Goal: Task Accomplishment & Management: Manage account settings

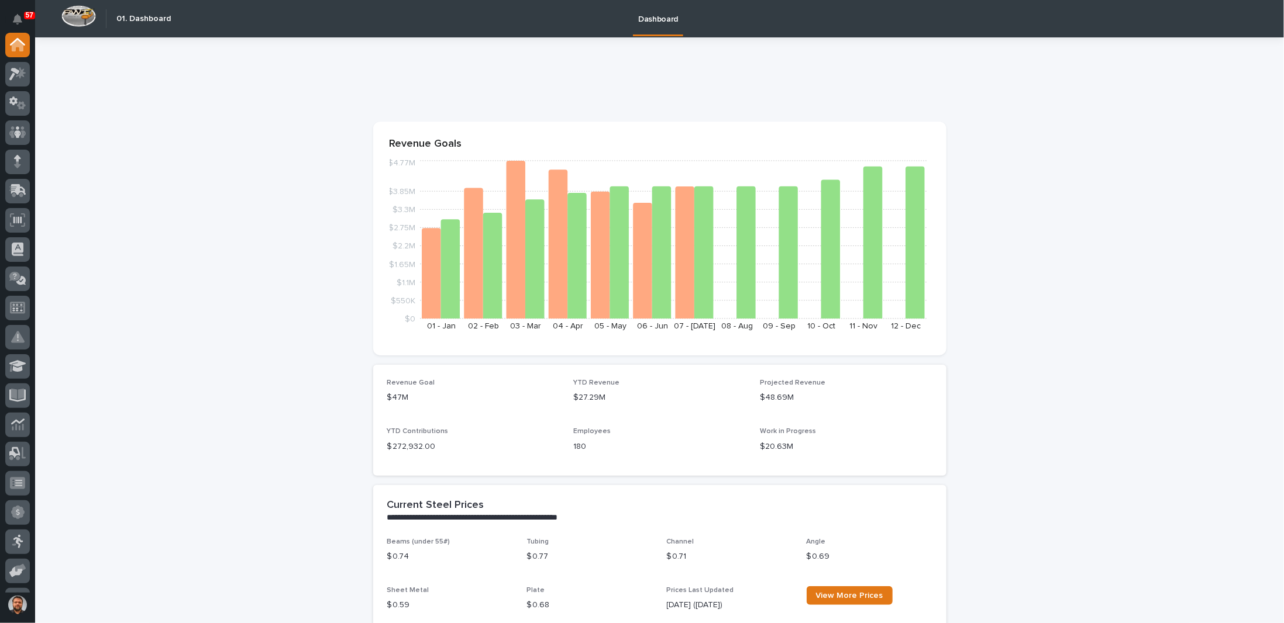
click at [22, 110] on div at bounding box center [17, 103] width 25 height 25
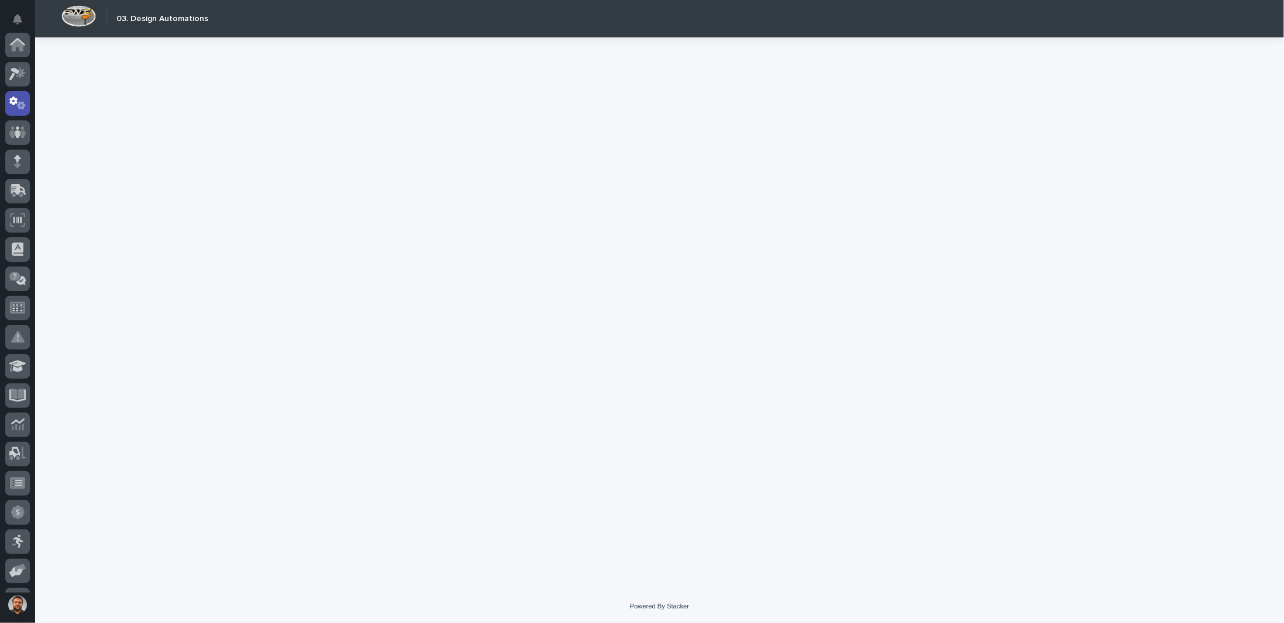
scroll to position [58, 0]
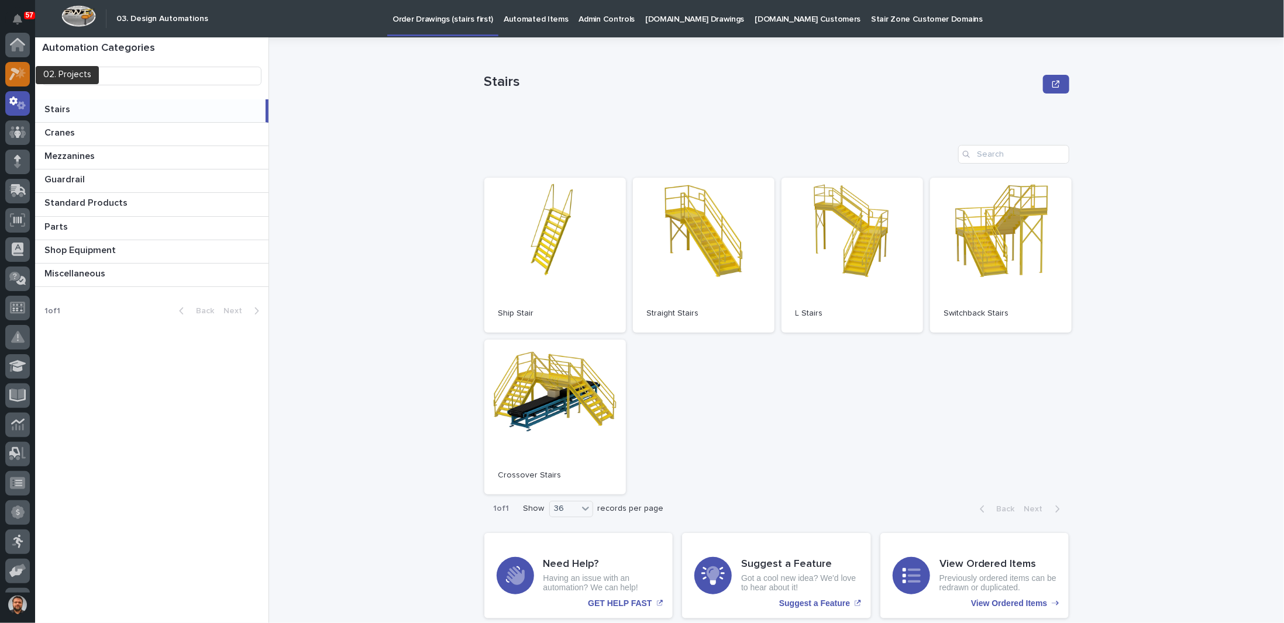
click at [16, 72] on icon at bounding box center [14, 74] width 11 height 13
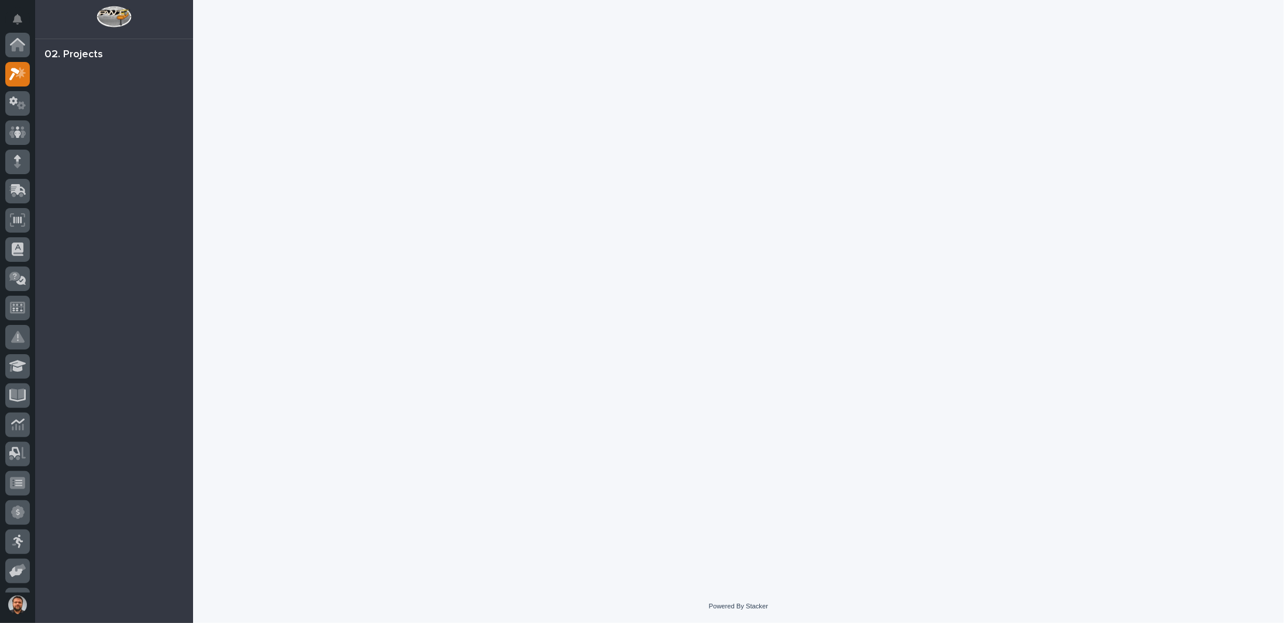
scroll to position [29, 0]
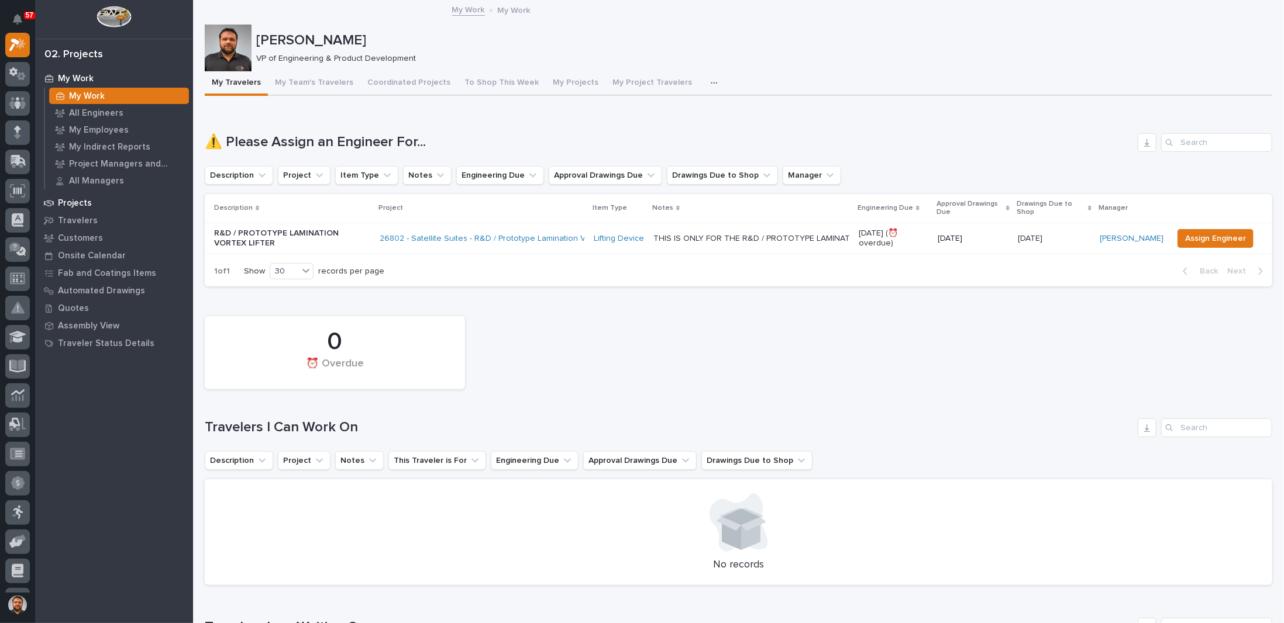
click at [75, 204] on p "Projects" at bounding box center [75, 203] width 34 height 11
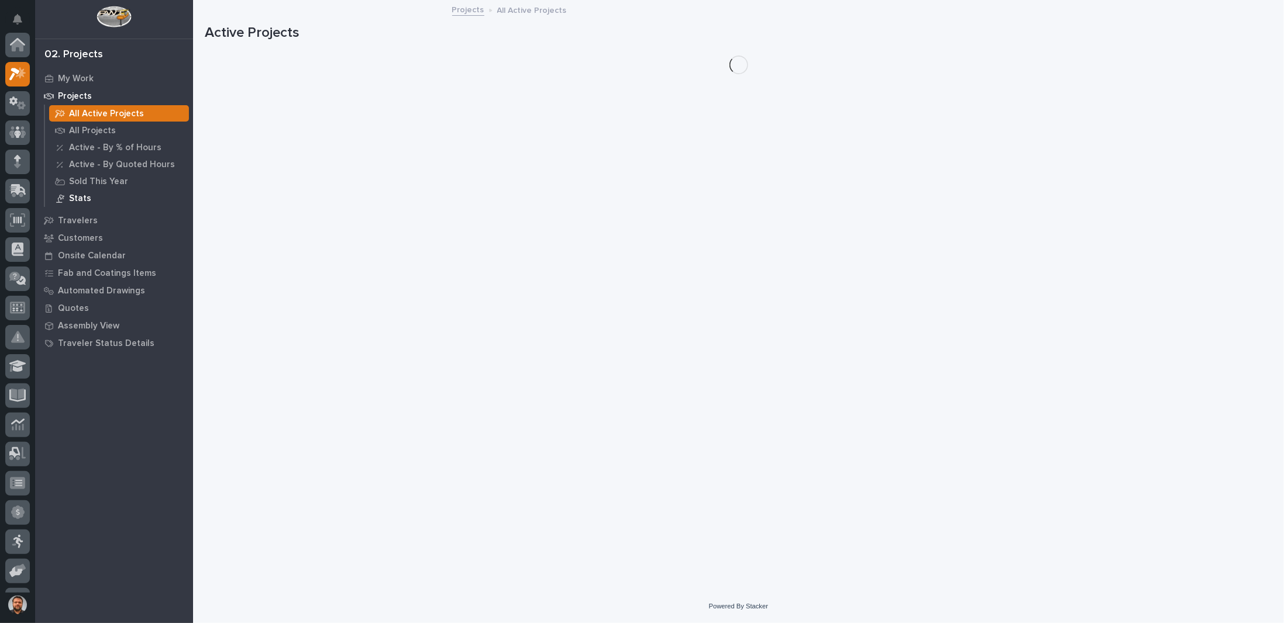
scroll to position [29, 0]
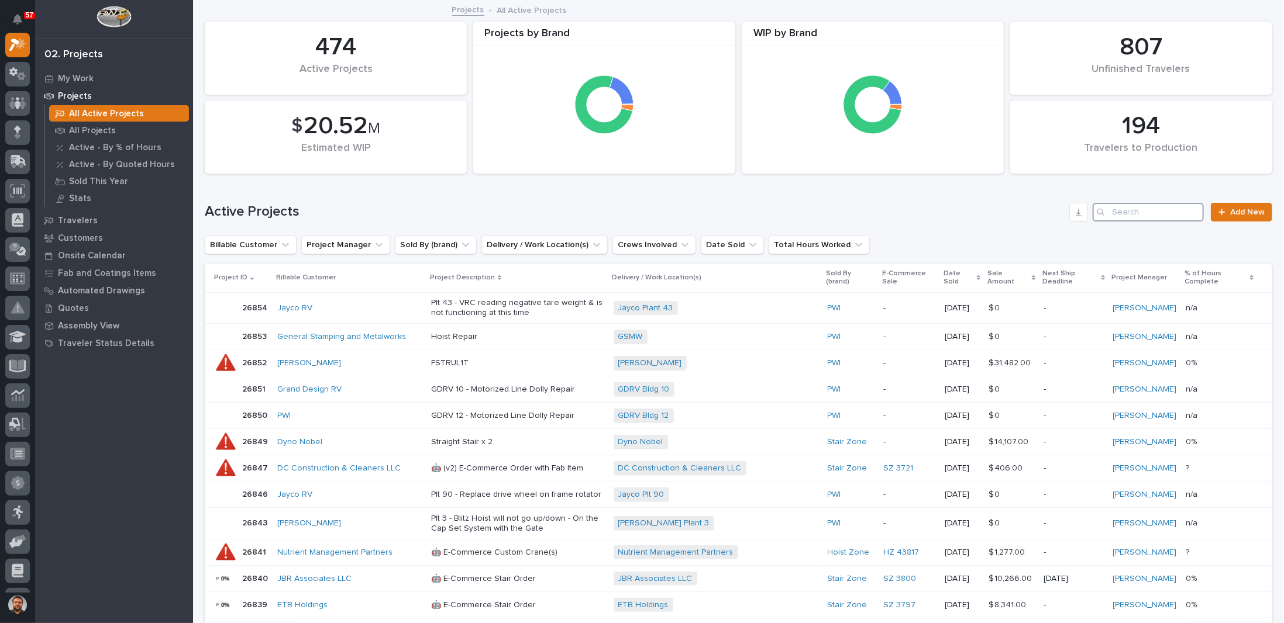
click at [1135, 216] on input "Search" at bounding box center [1148, 212] width 111 height 19
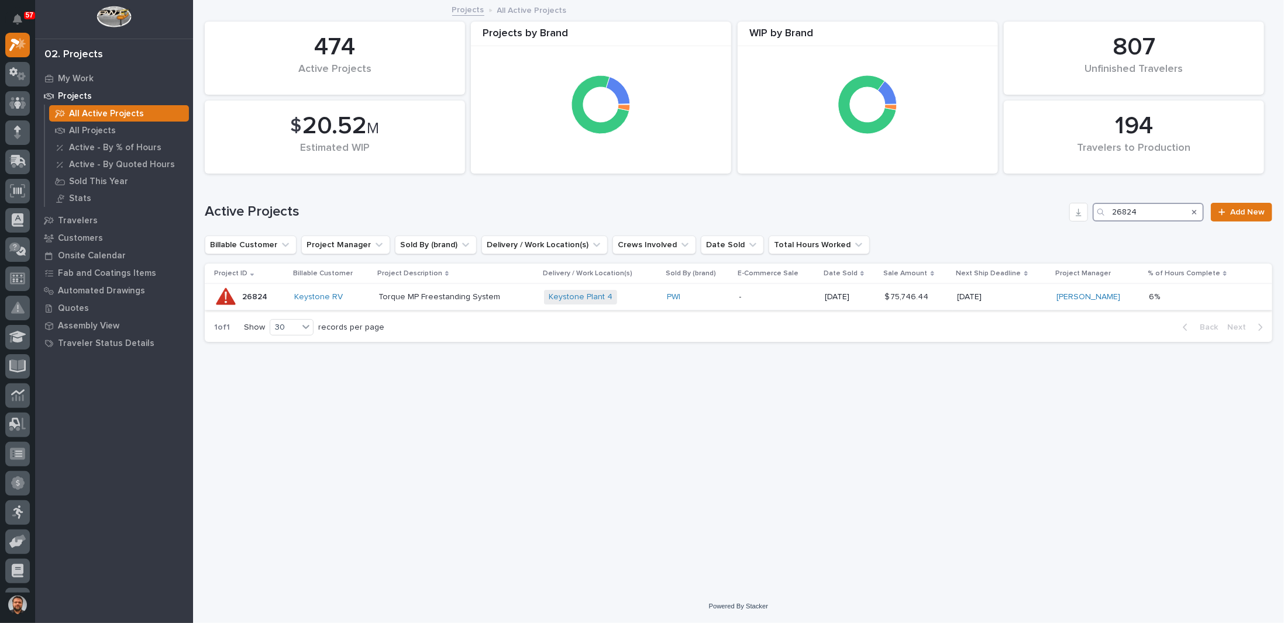
type input "26824"
click at [764, 300] on p "-" at bounding box center [777, 297] width 77 height 10
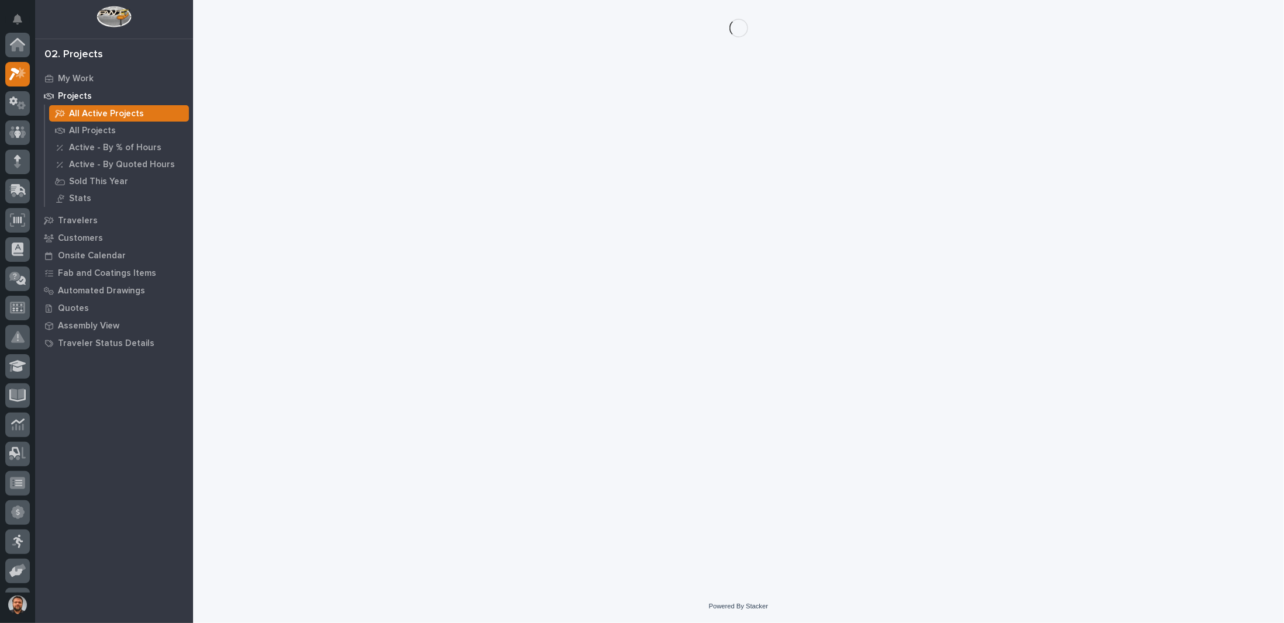
scroll to position [29, 0]
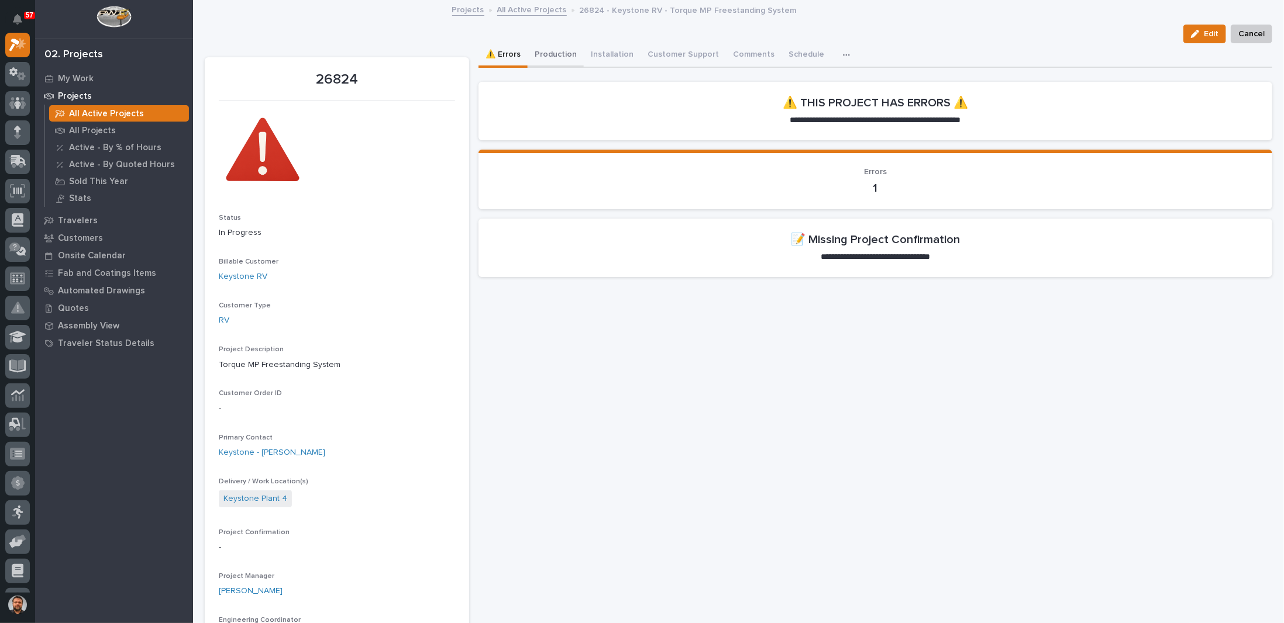
click at [558, 58] on button "Production" at bounding box center [556, 55] width 56 height 25
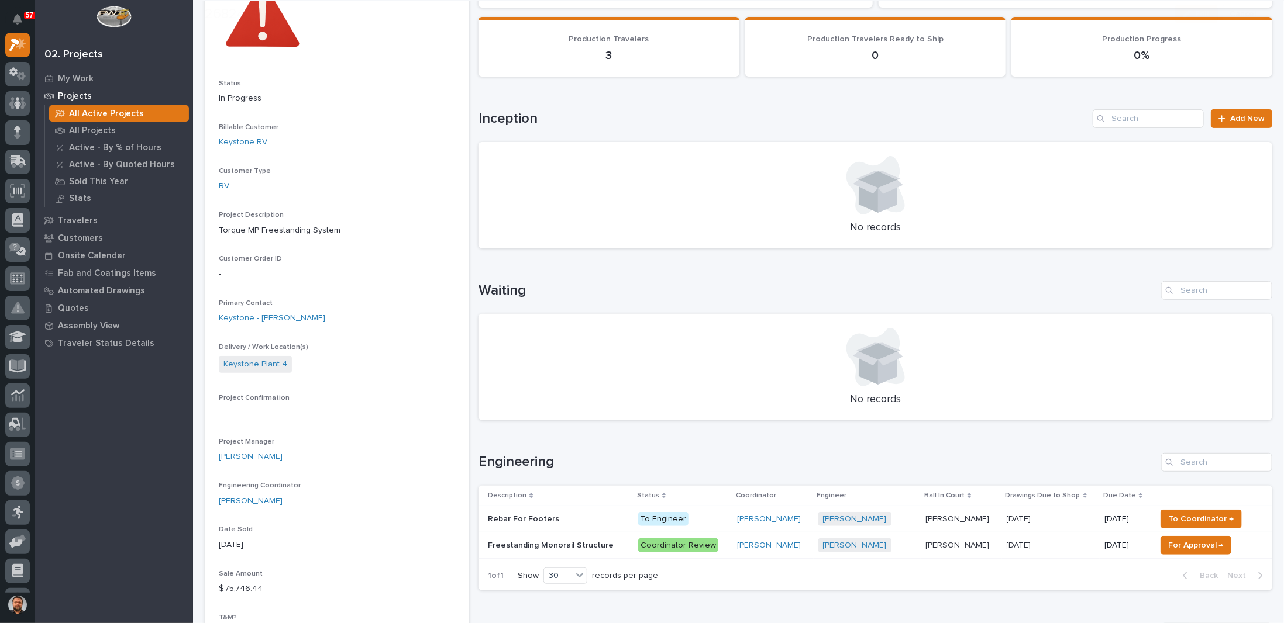
scroll to position [292, 0]
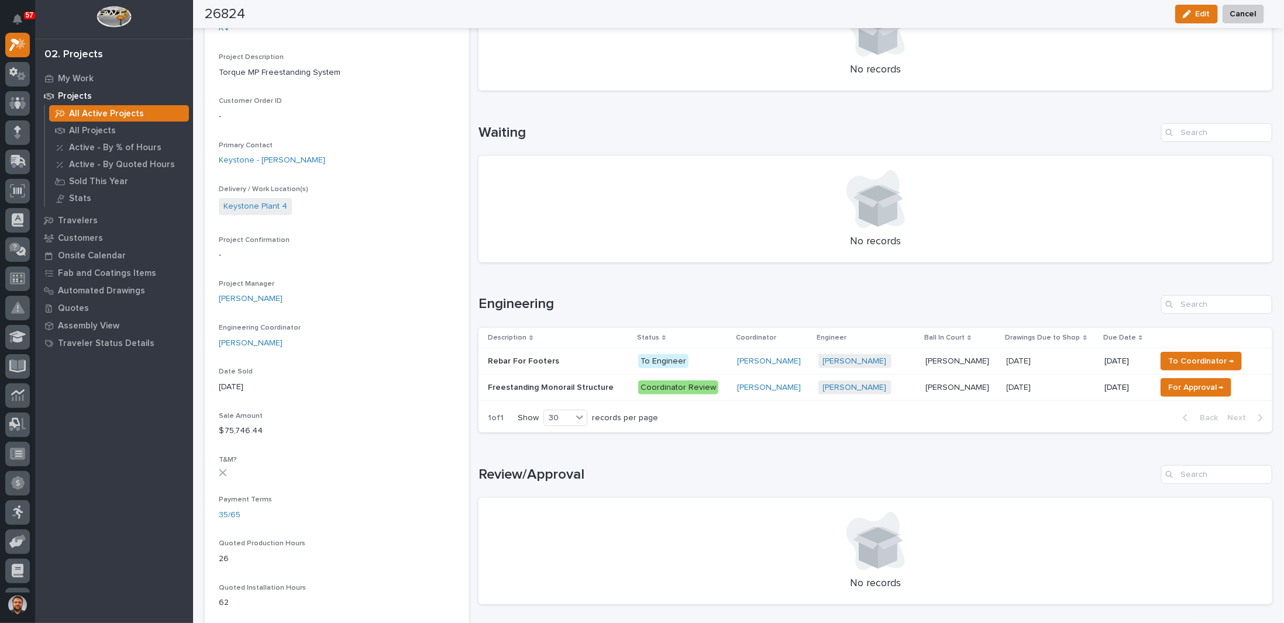
click at [630, 386] on td "Freestanding Monorail Structure Freestanding Monorail Structure" at bounding box center [555, 387] width 155 height 26
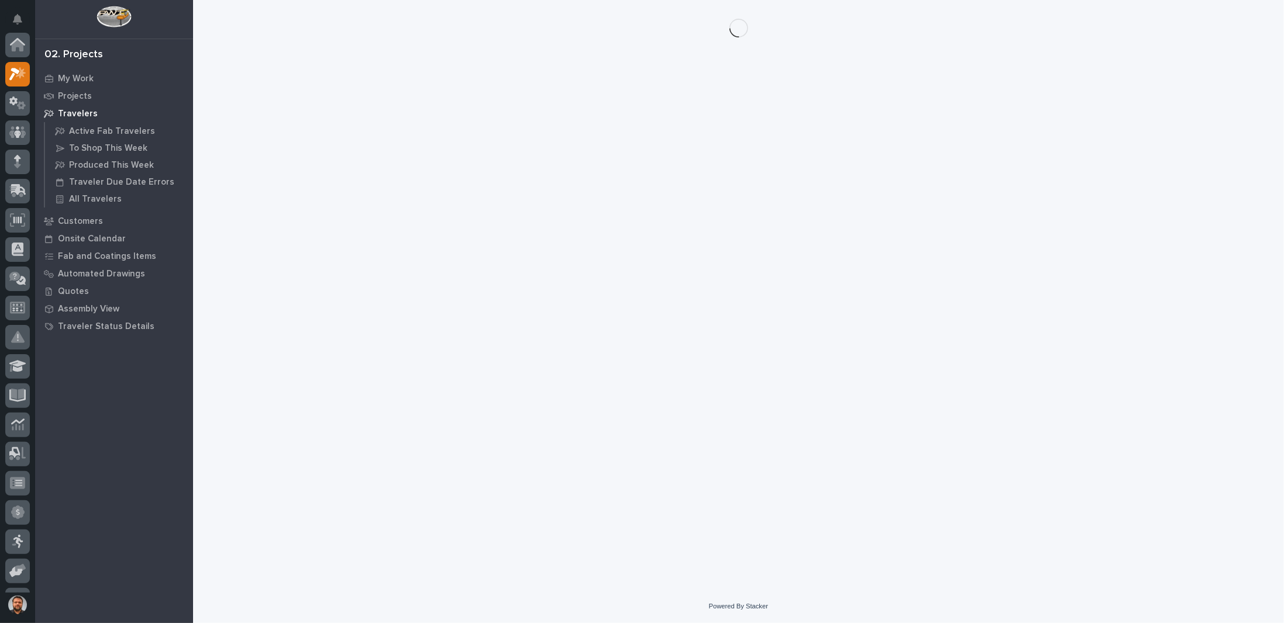
scroll to position [29, 0]
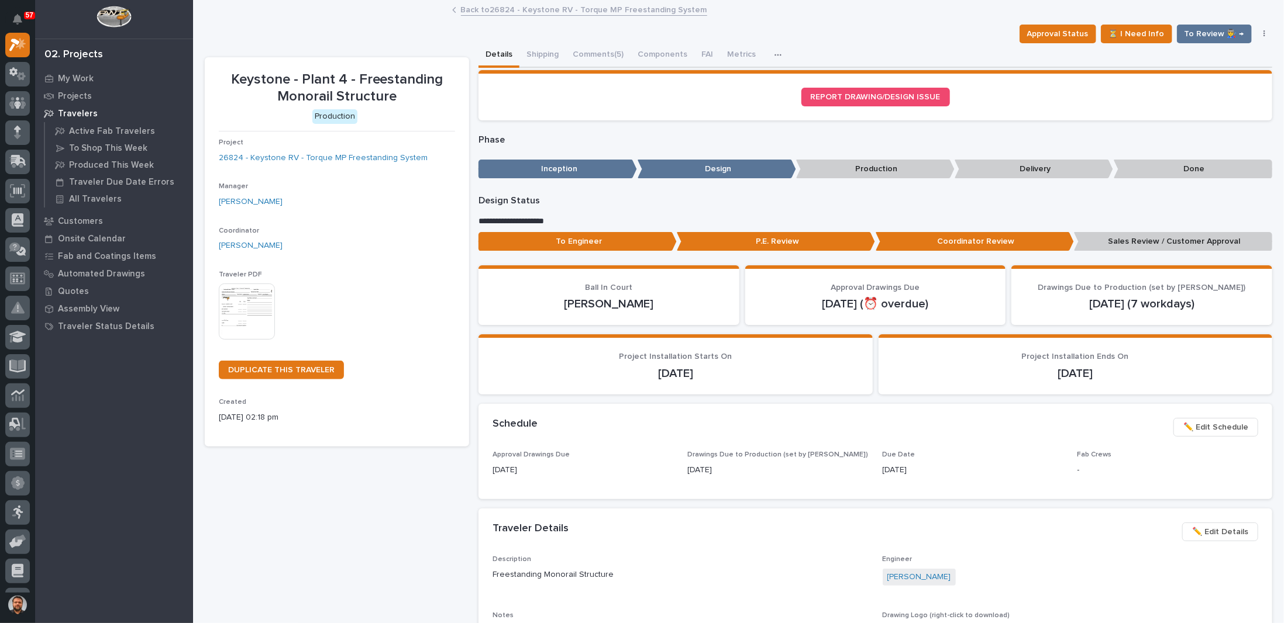
click at [1153, 242] on p "Sales Review / Customer Approval" at bounding box center [1173, 241] width 198 height 19
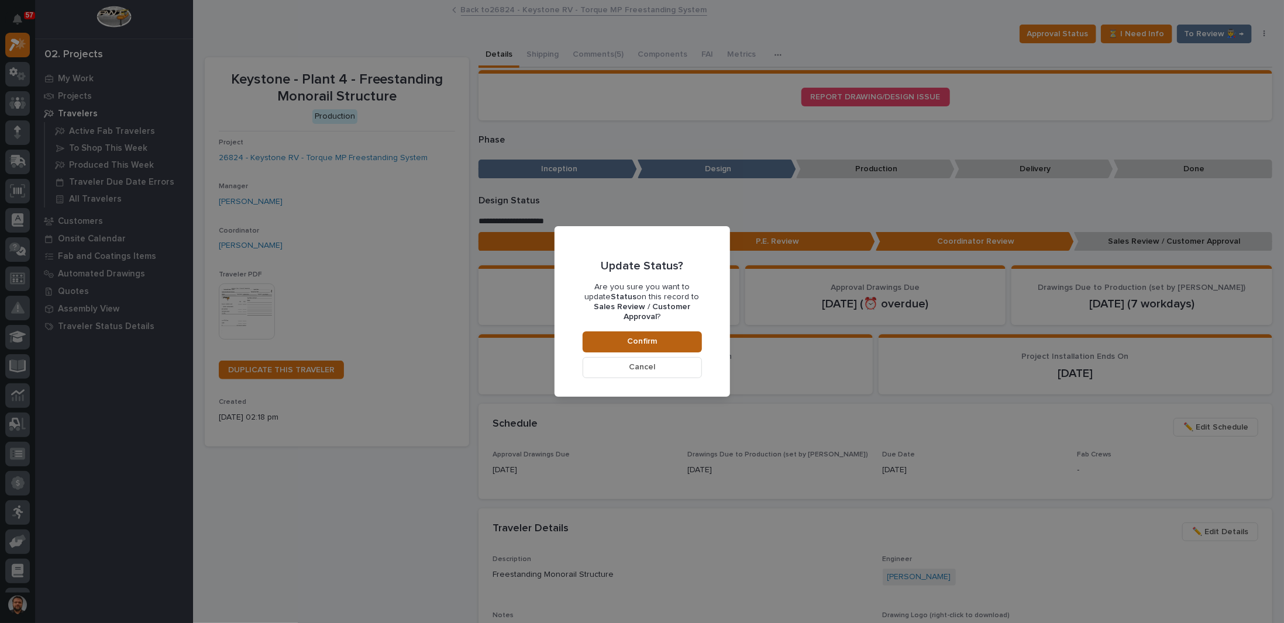
click at [677, 335] on button "Confirm" at bounding box center [642, 342] width 119 height 21
click at [656, 332] on button "Confirm" at bounding box center [642, 342] width 119 height 21
click at [643, 362] on span "Cancel" at bounding box center [642, 367] width 26 height 11
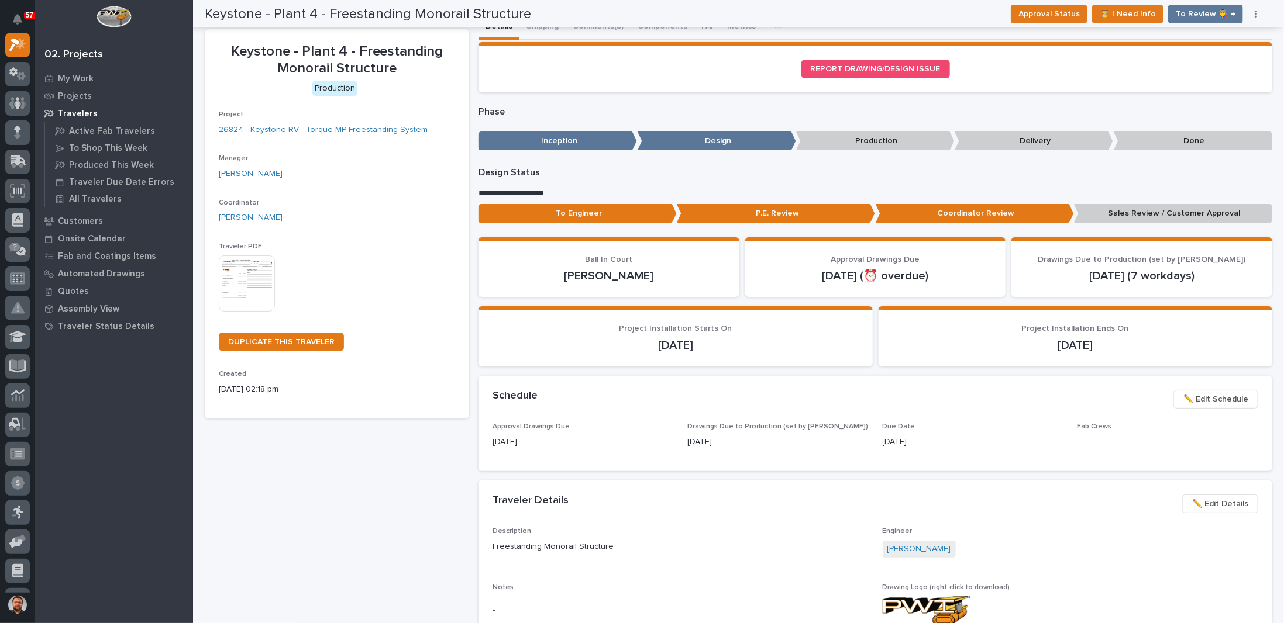
scroll to position [0, 0]
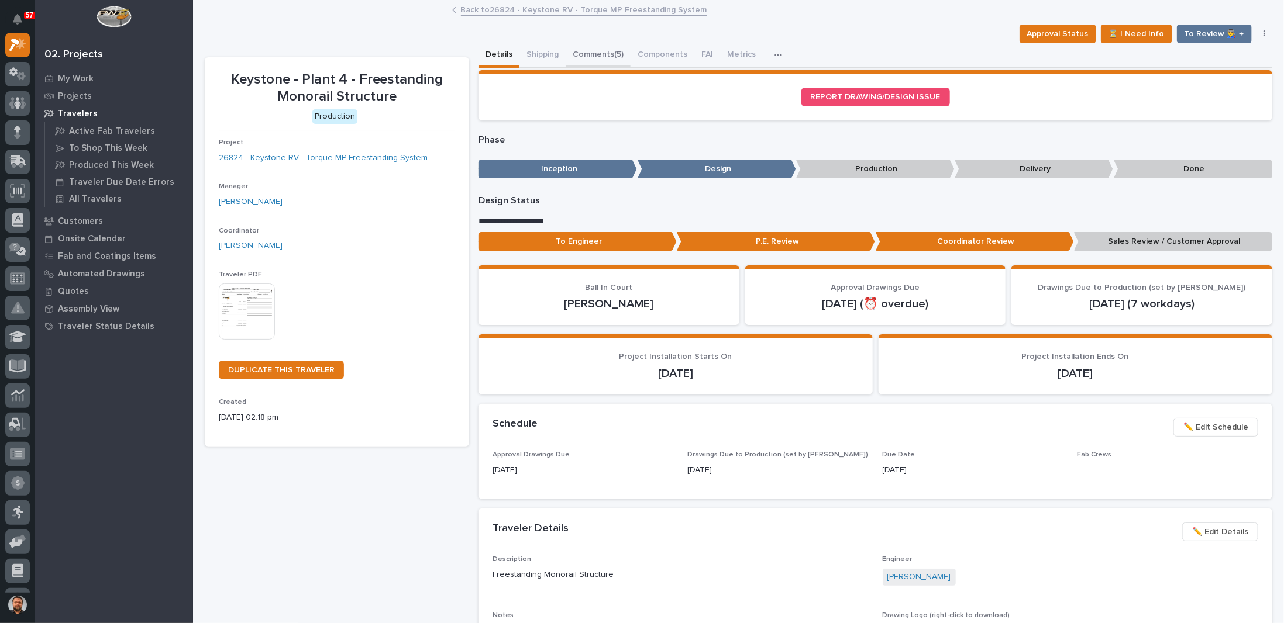
click at [596, 54] on button "Comments (5)" at bounding box center [598, 55] width 65 height 25
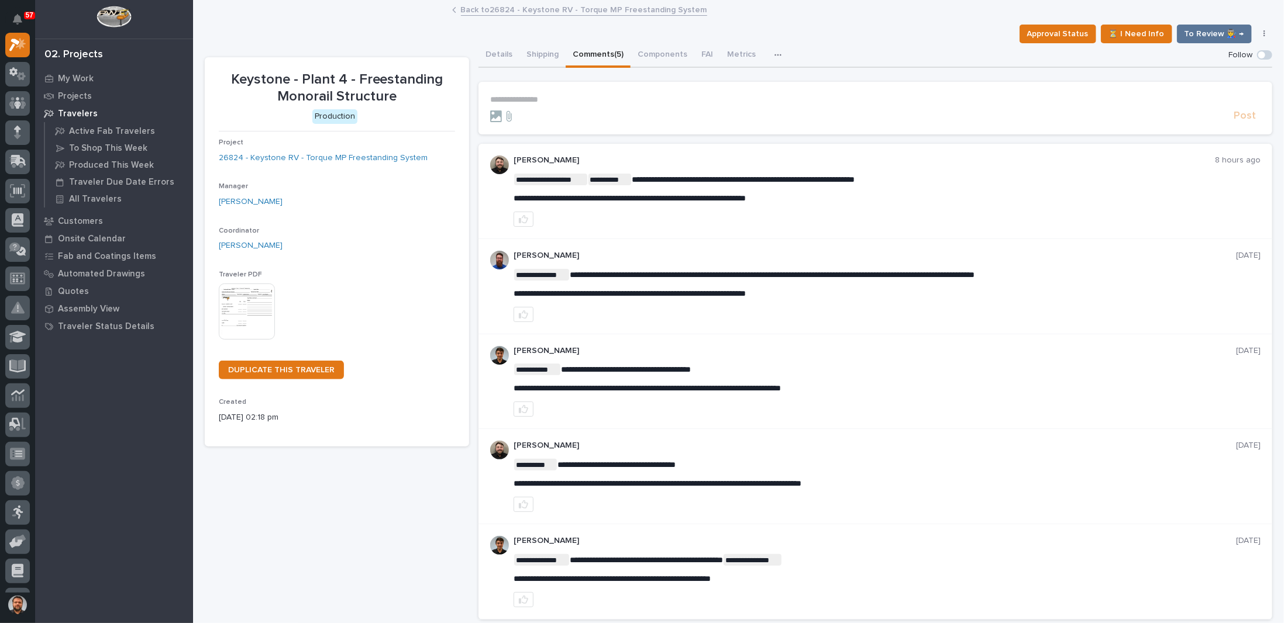
click at [542, 95] on p "**********" at bounding box center [875, 100] width 770 height 10
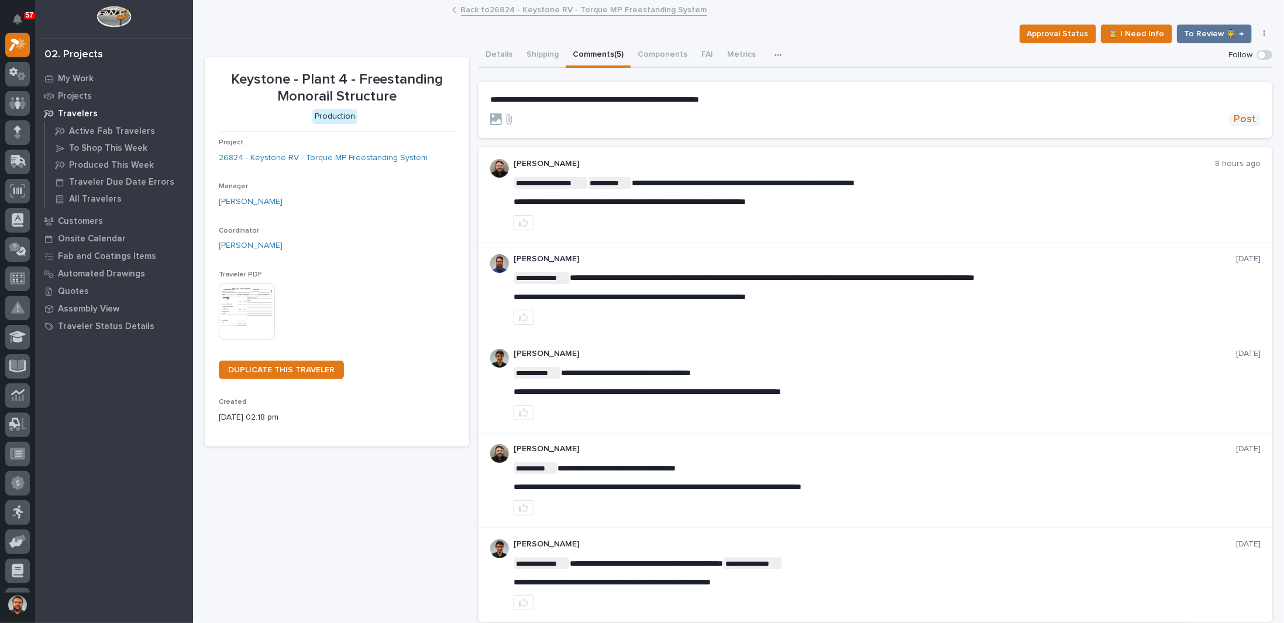
click at [1233, 117] on span "Post" at bounding box center [1244, 119] width 22 height 13
